Goal: Task Accomplishment & Management: Manage account settings

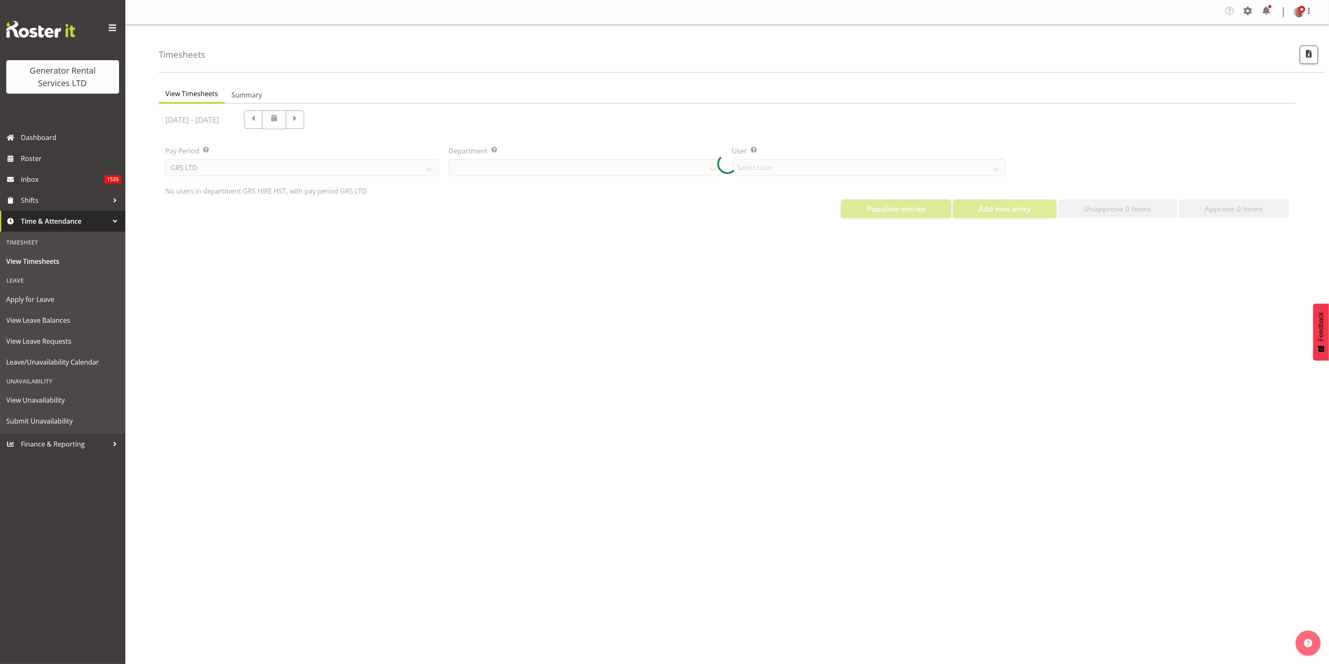
select select "22"
select select "149"
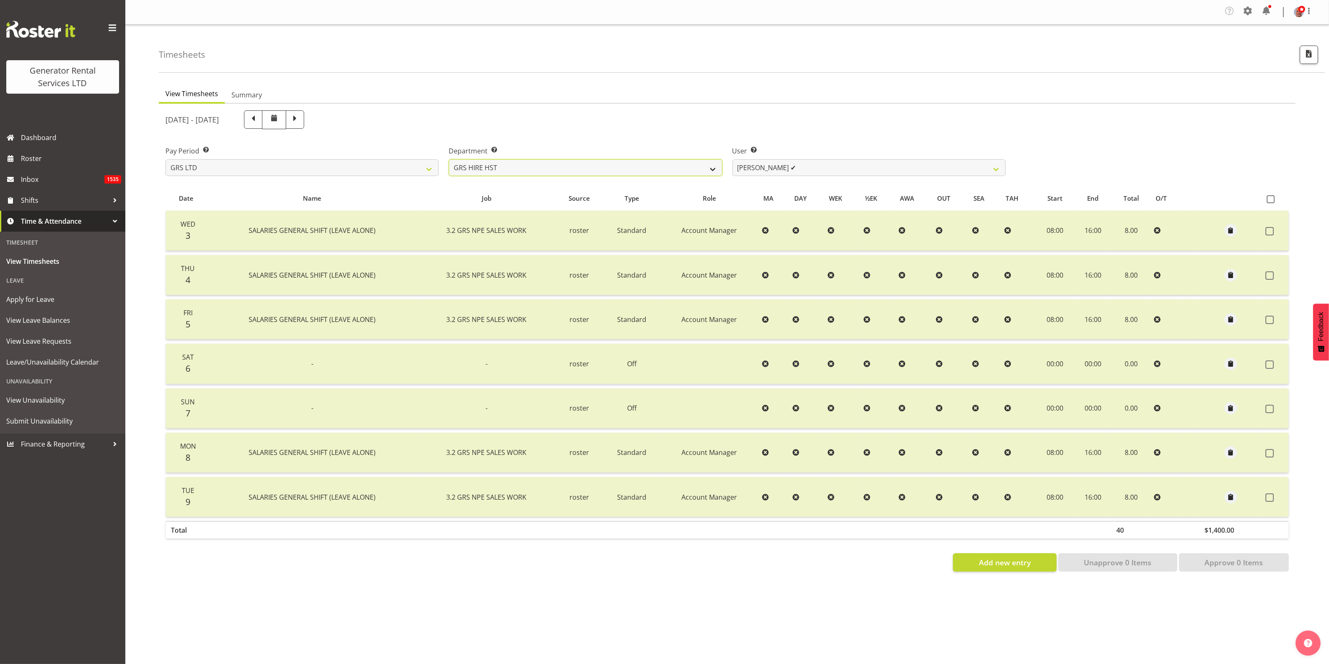
click at [544, 171] on select "GRS ADMIN AKL GRS ADMIN TGA GRS ENGINEERING AKL GRS HIRE AKL GRS HIRE HST GRS H…" at bounding box center [585, 167] width 273 height 17
select select "20"
click at [449, 159] on select "GRS ADMIN AKL GRS ADMIN TGA GRS ENGINEERING AKL GRS HIRE AKL GRS HIRE HST GRS H…" at bounding box center [585, 167] width 273 height 17
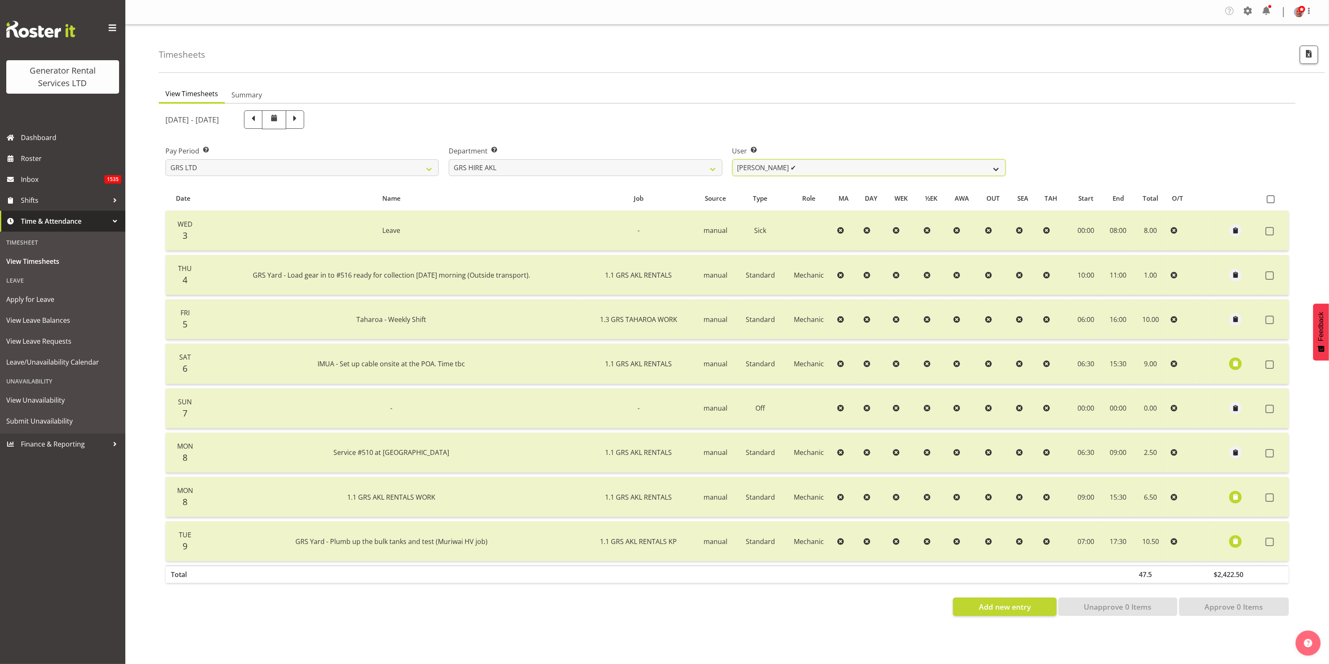
click at [804, 168] on select "[PERSON_NAME] ✔ [PERSON_NAME] ✔ [PERSON_NAME] ([GEOGRAPHIC_DATA]) [PERSON_NAME]…" at bounding box center [869, 167] width 273 height 17
select select "154"
click at [733, 159] on select "[PERSON_NAME] ✔ [PERSON_NAME] ✔ [PERSON_NAME] ([GEOGRAPHIC_DATA]) [PERSON_NAME]…" at bounding box center [869, 167] width 273 height 17
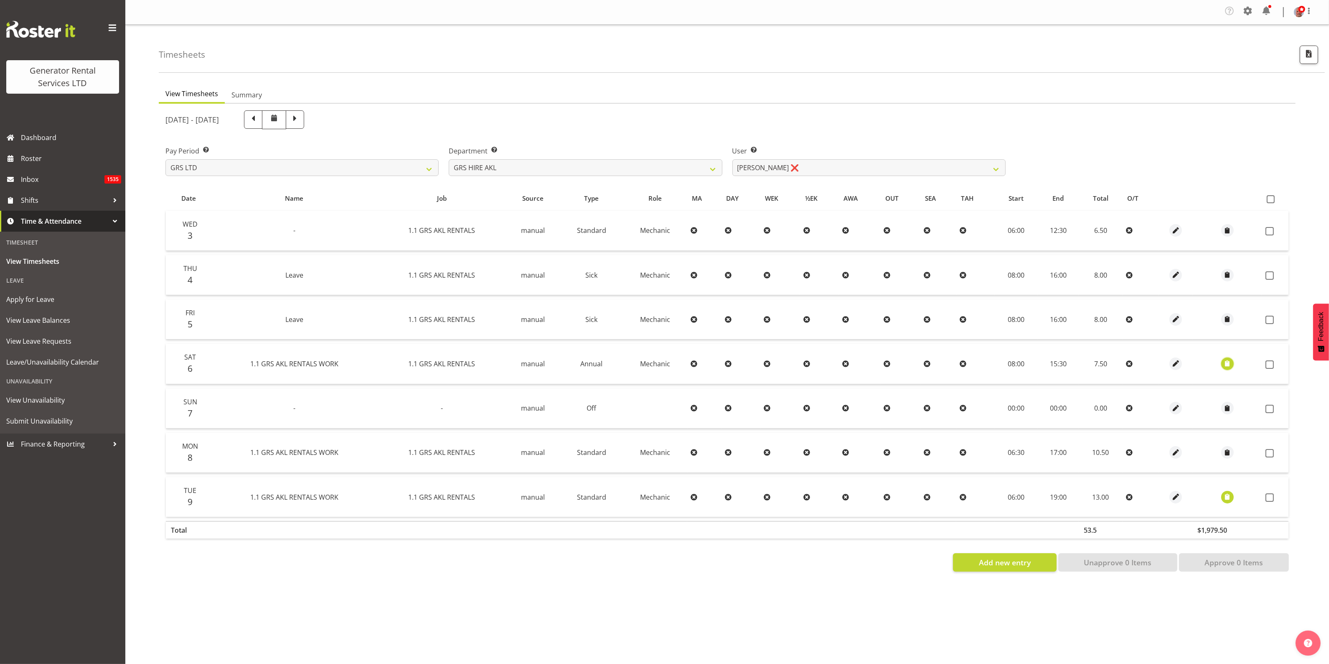
click at [1225, 363] on span "button" at bounding box center [1228, 364] width 10 height 10
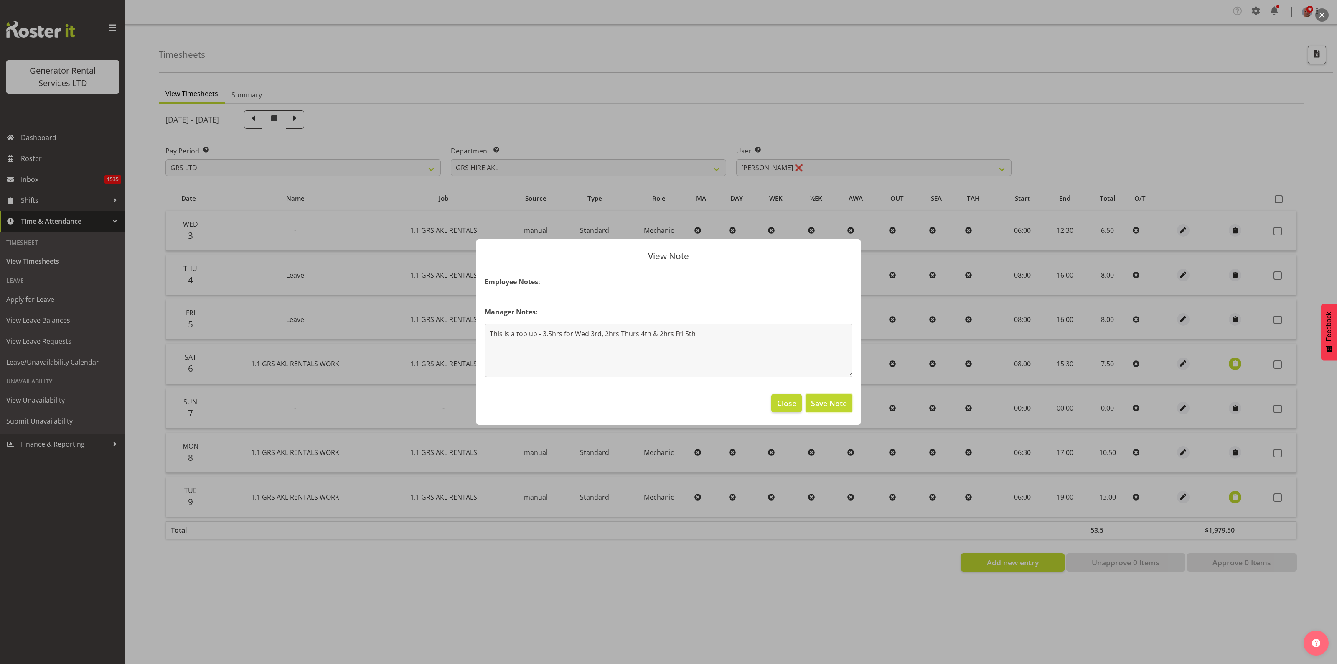
click at [826, 402] on span "Save Note" at bounding box center [829, 402] width 36 height 11
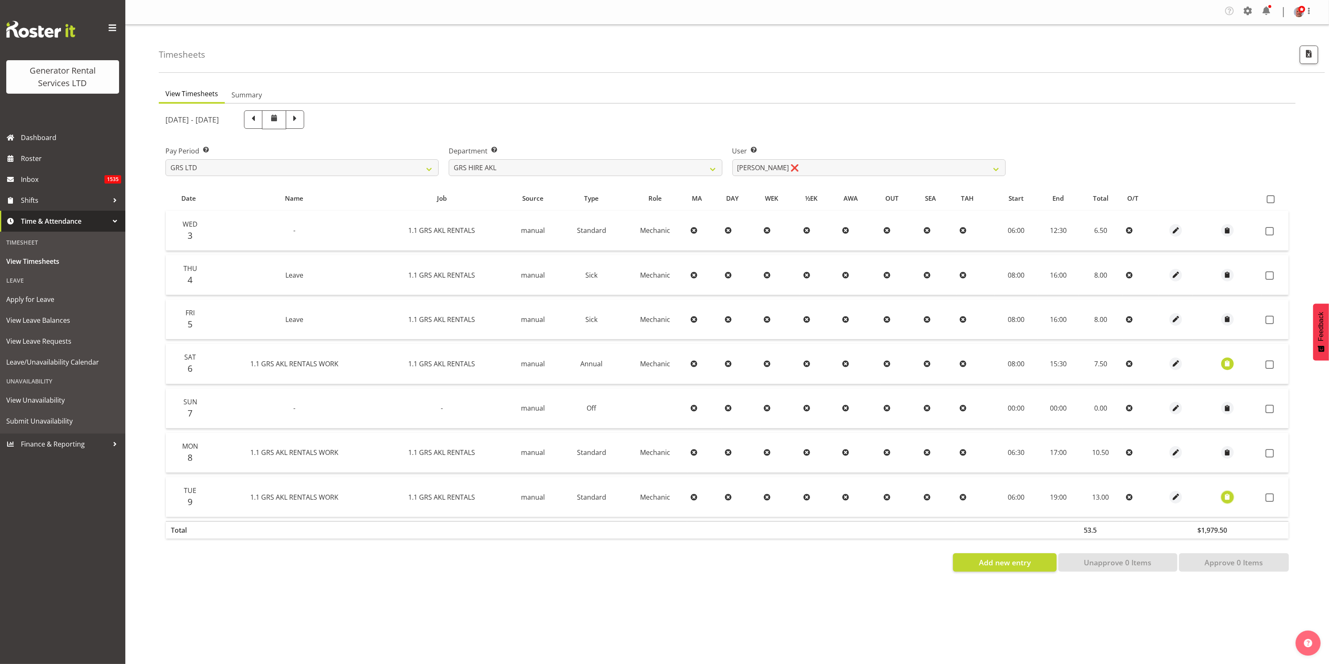
click at [1225, 494] on span "button" at bounding box center [1228, 497] width 10 height 10
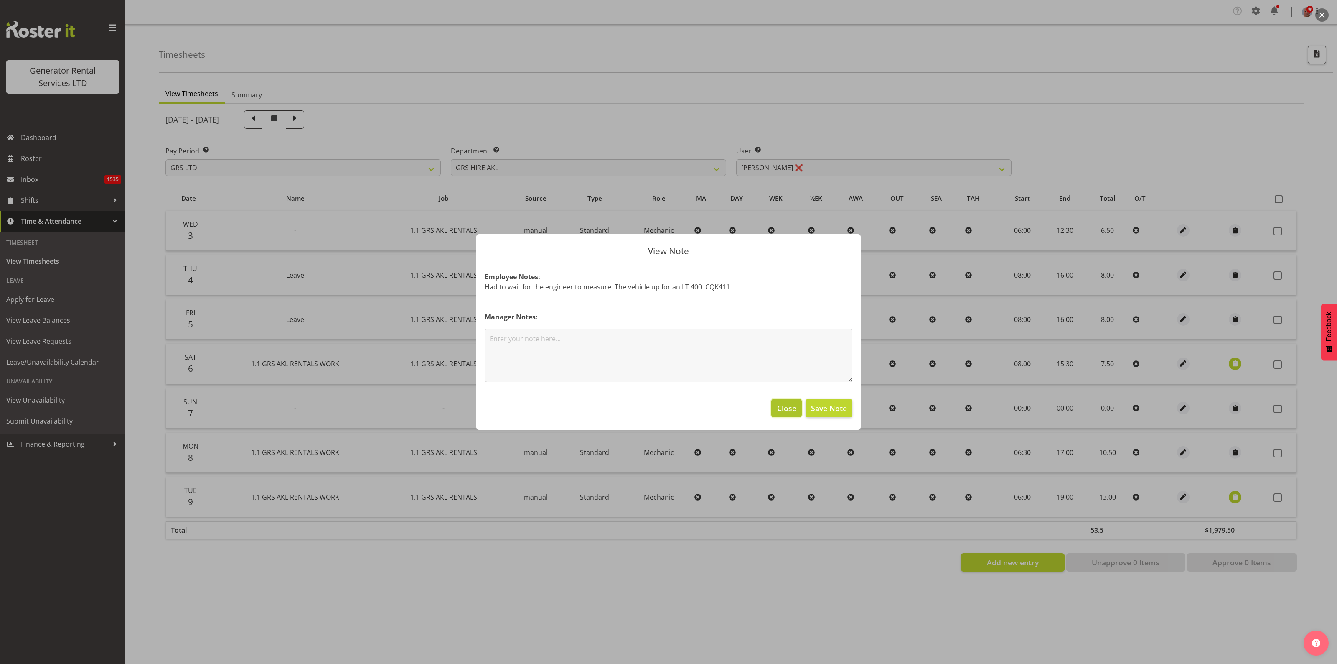
click at [788, 408] on span "Close" at bounding box center [786, 407] width 19 height 11
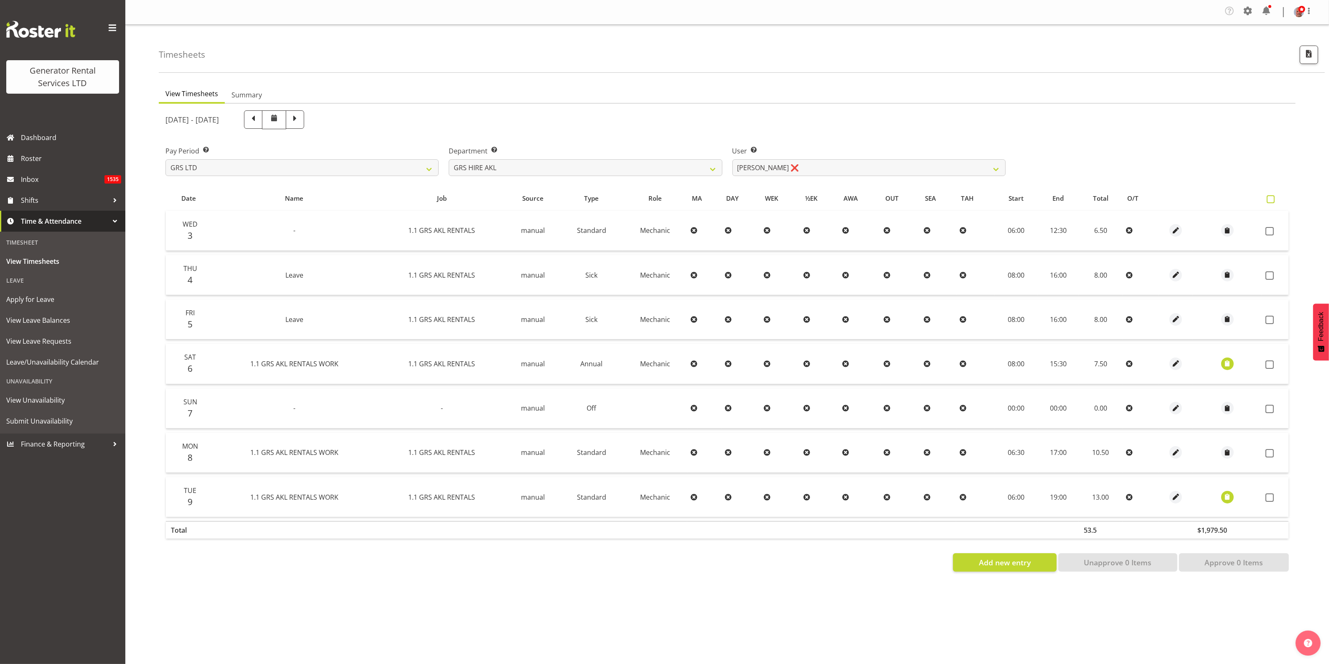
click at [1277, 201] on label at bounding box center [1273, 199] width 12 height 8
click at [1273, 201] on input "checkbox" at bounding box center [1269, 198] width 5 height 5
checkbox input "true"
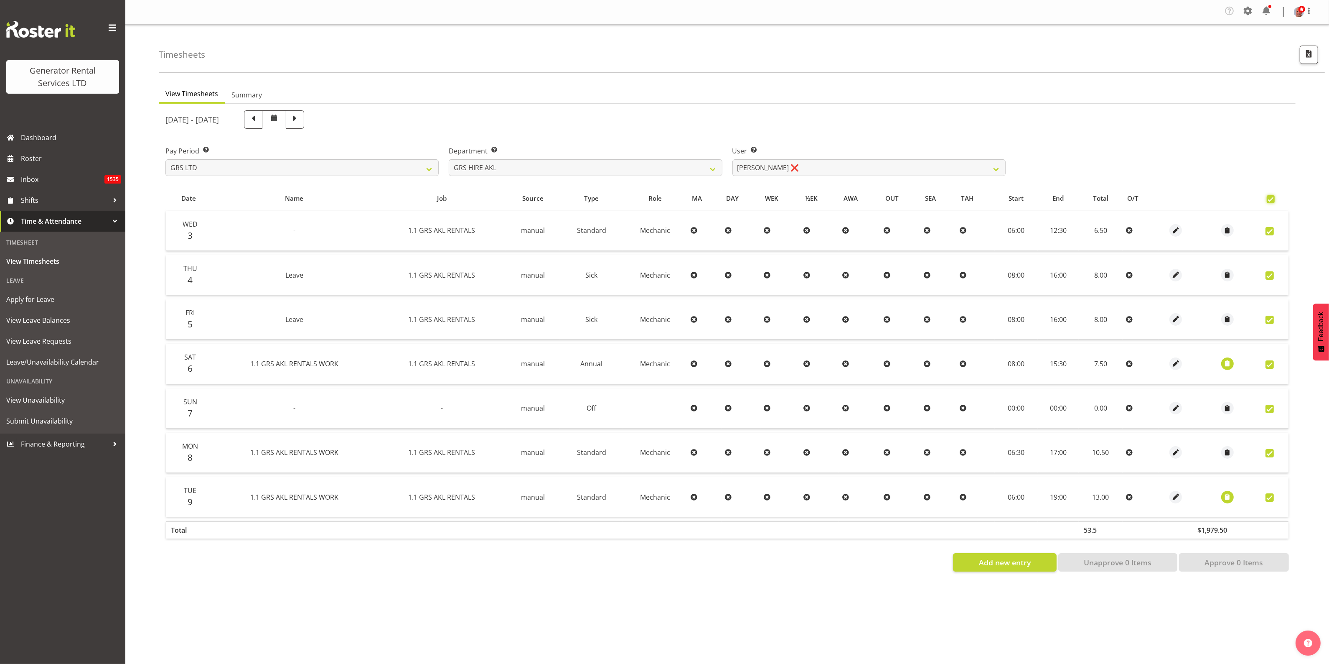
checkbox input "true"
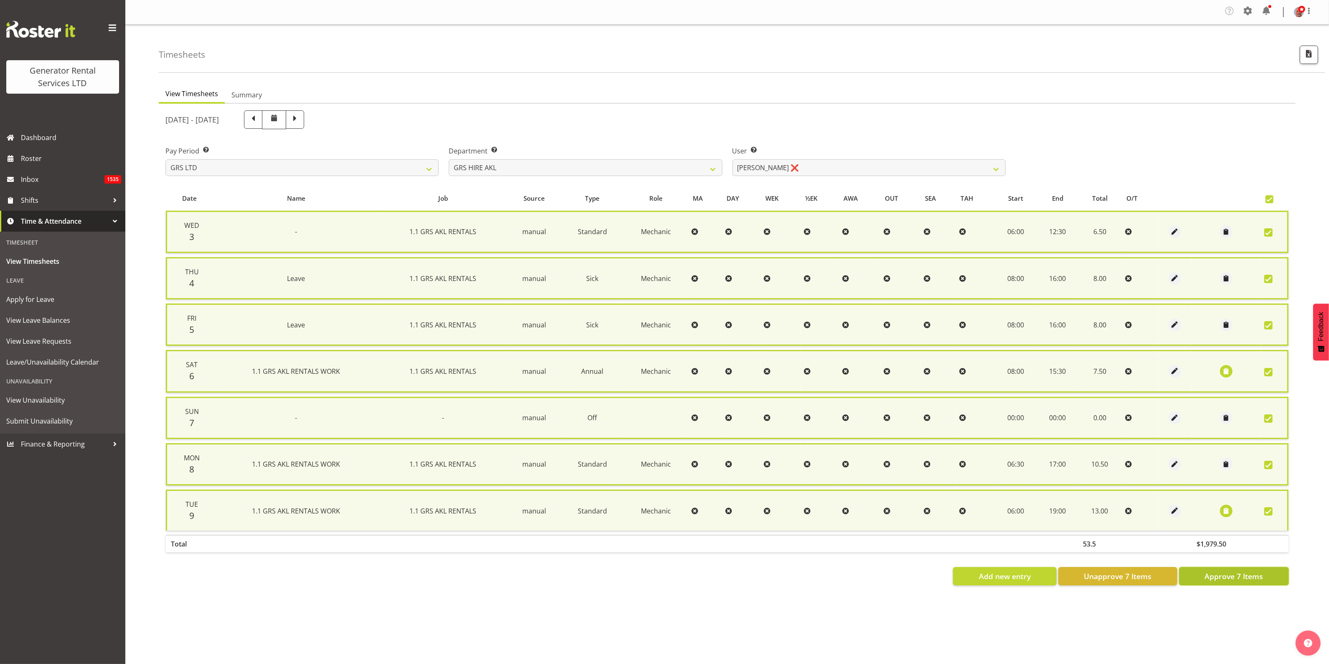
click at [1223, 567] on button "Approve 7 Items" at bounding box center [1234, 576] width 110 height 18
checkbox input "false"
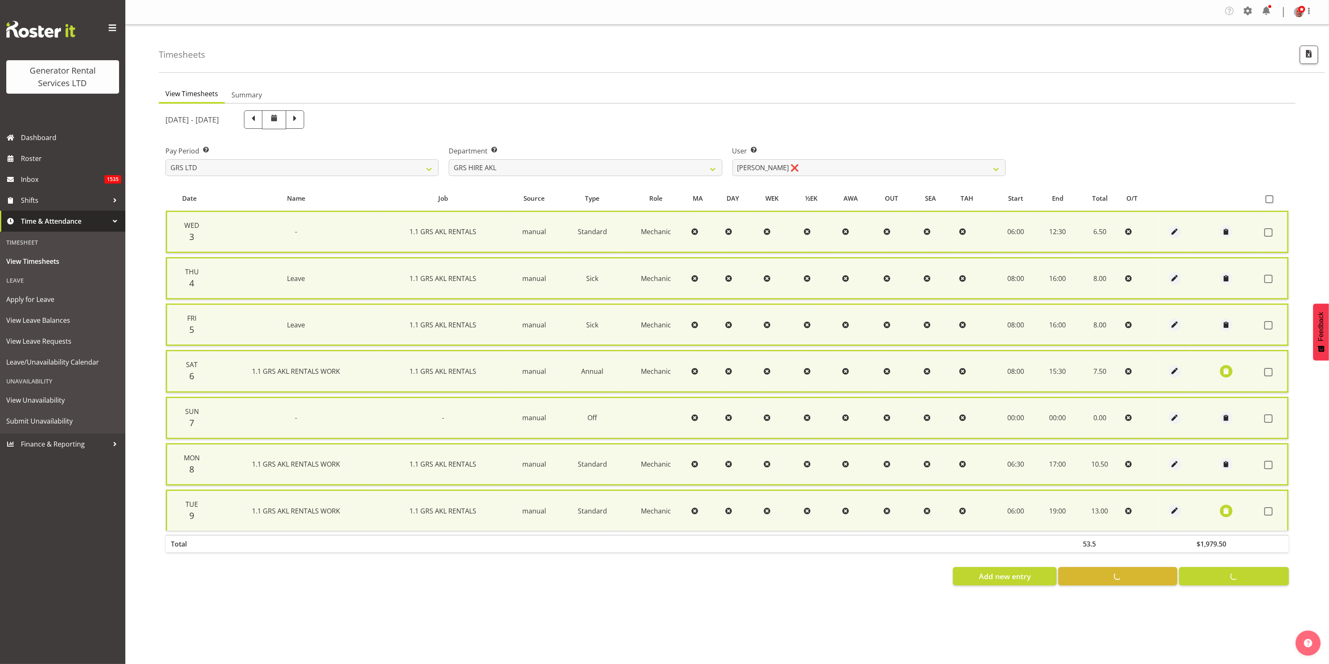
checkbox input "false"
